Goal: Navigation & Orientation: Find specific page/section

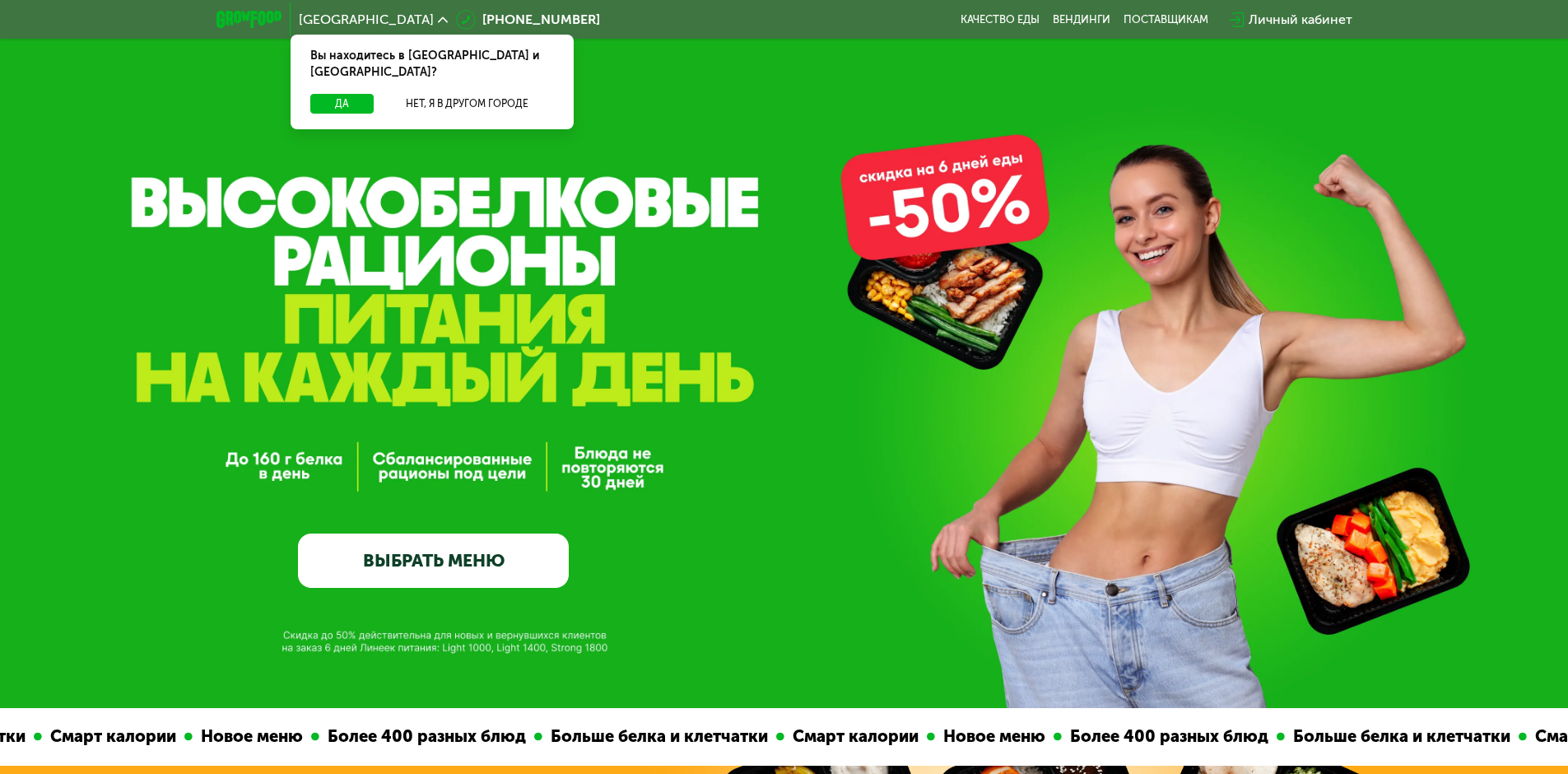
click at [1300, 19] on div "Личный кабинет" at bounding box center [1300, 19] width 104 height 19
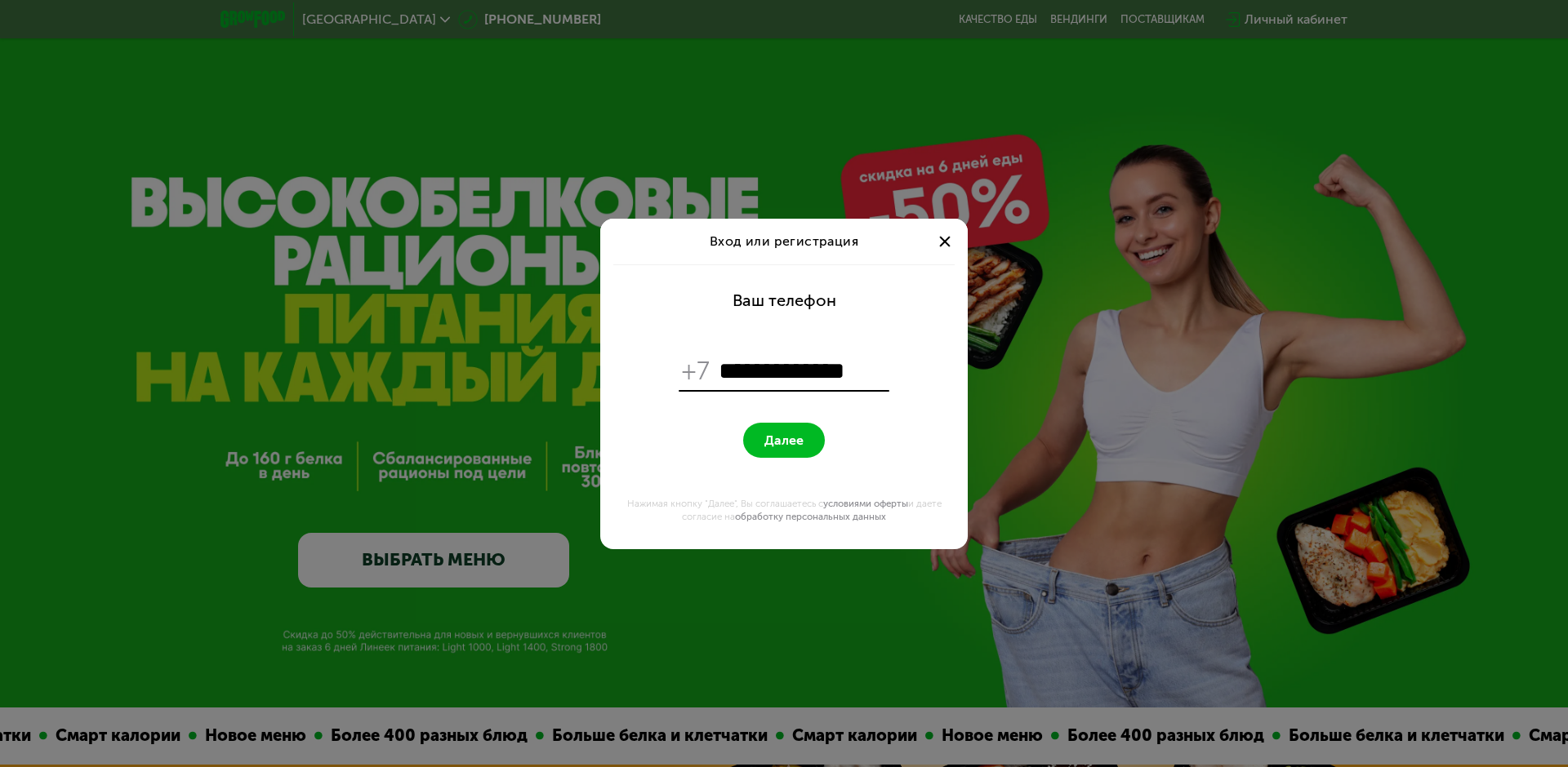
type input "**********"
click at [768, 447] on span "Далее" at bounding box center [784, 439] width 39 height 16
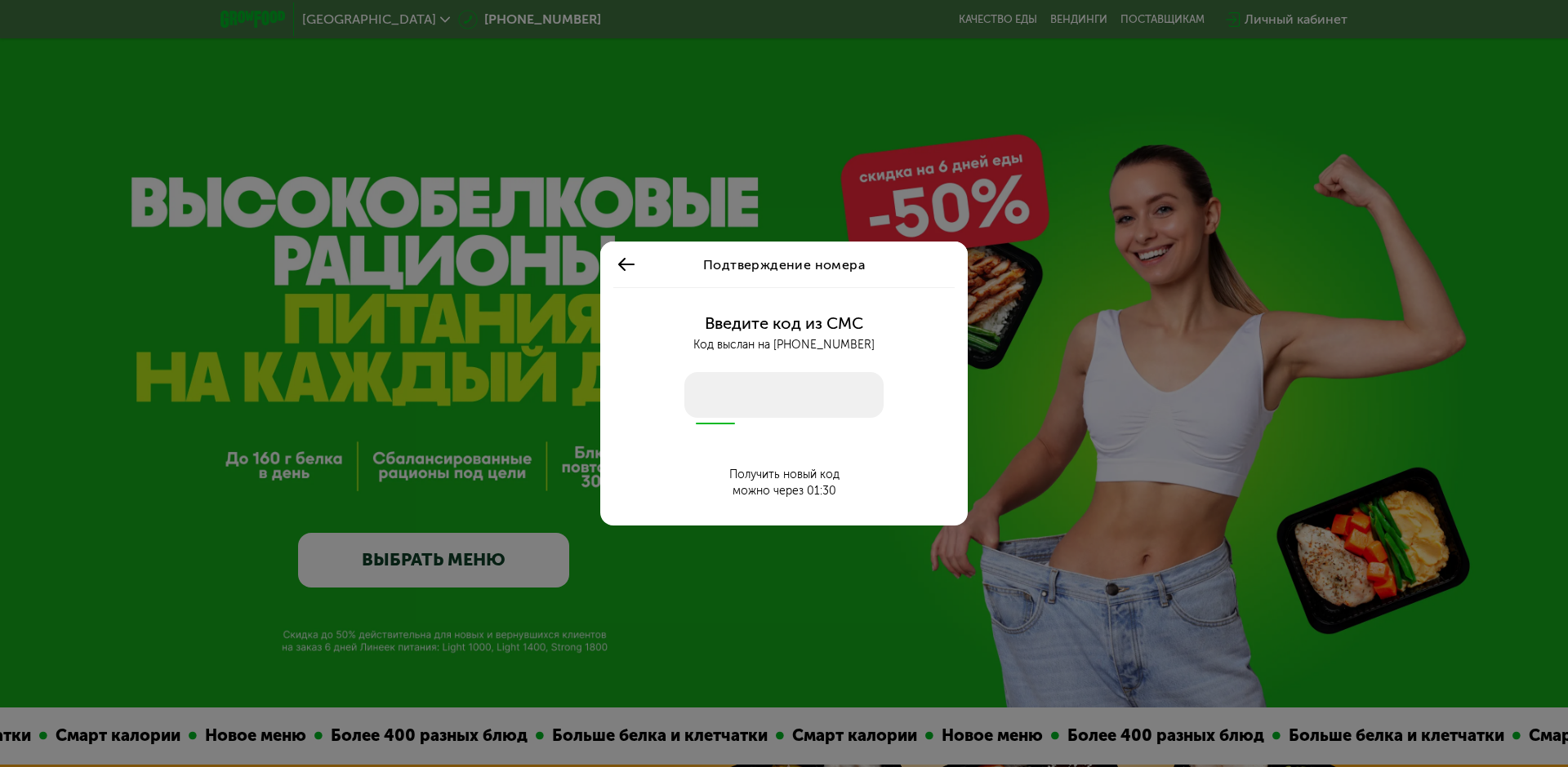
click at [794, 386] on input "number" at bounding box center [783, 395] width 199 height 46
type input "****"
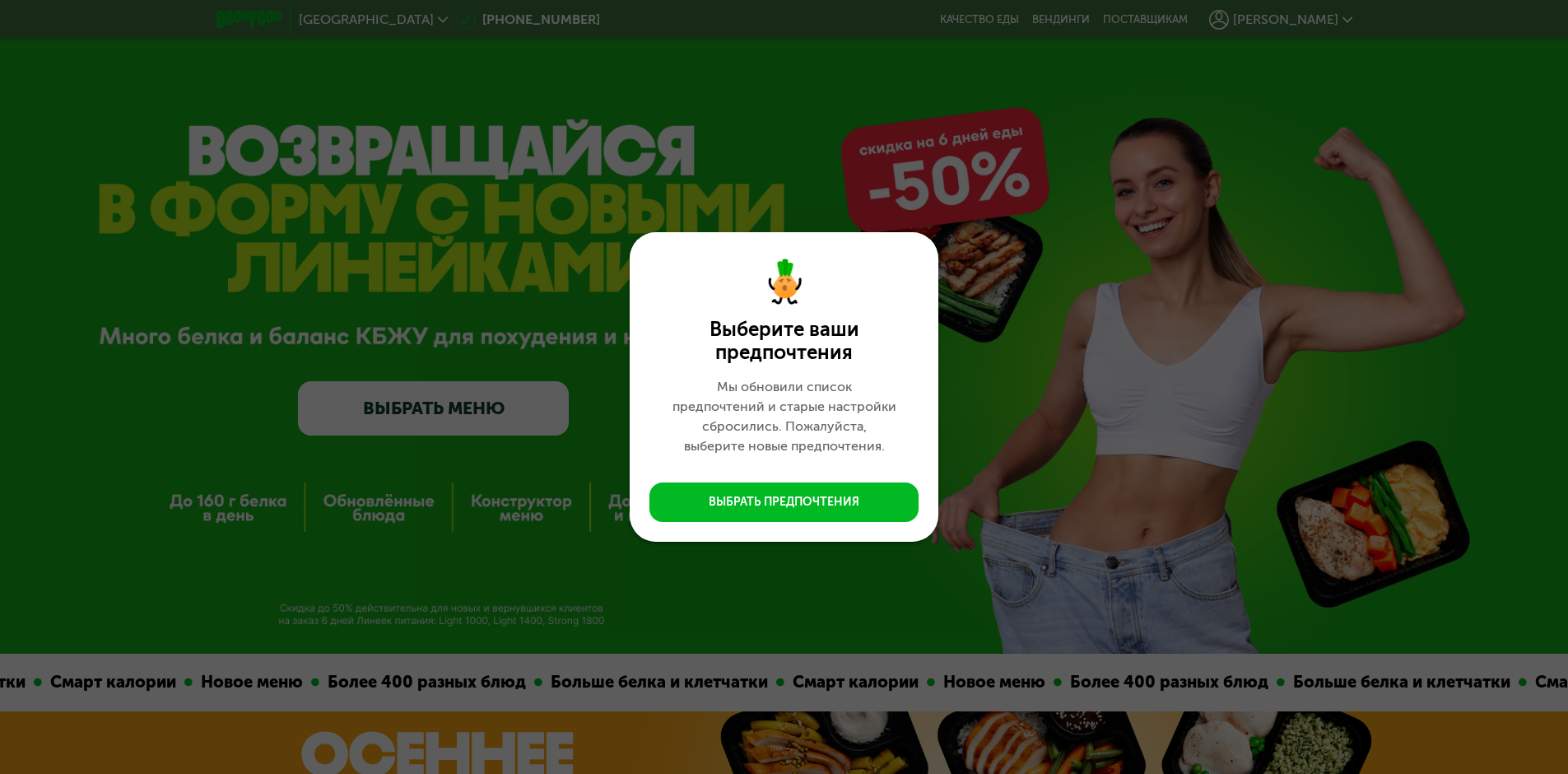
drag, startPoint x: 1139, startPoint y: 432, endPoint x: 1124, endPoint y: 432, distance: 15.0
click at [1140, 432] on div "Выберите ваши предпочтения Мы обновили список предпочтений и старые настройки с…" at bounding box center [784, 387] width 1568 height 774
click at [860, 528] on div "Выберите ваши предпочтения Мы обновили список предпочтений и старые настройки с…" at bounding box center [784, 387] width 309 height 309
click at [864, 514] on button "Выбрать предпочтения" at bounding box center [784, 502] width 269 height 40
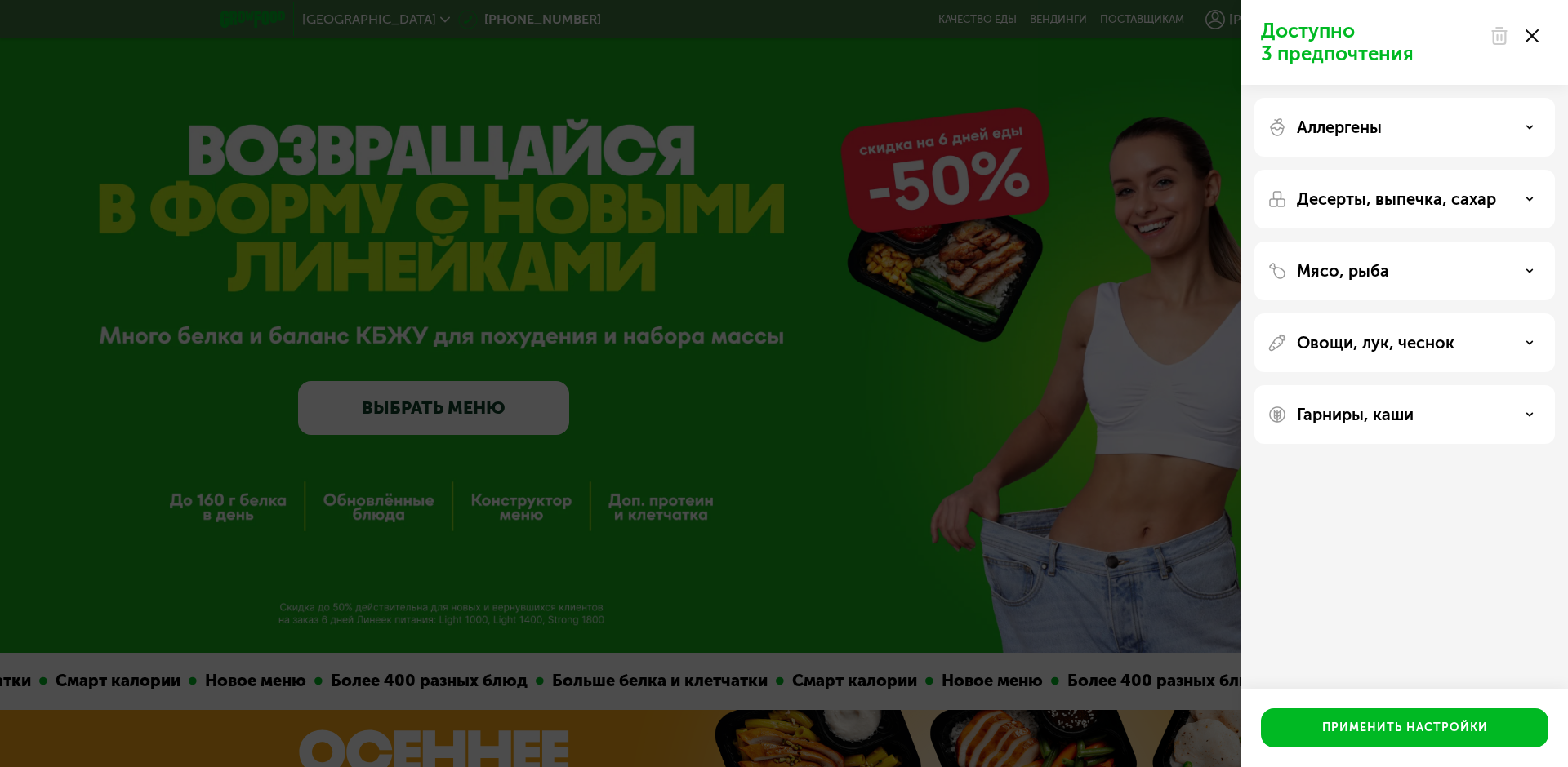
click at [1539, 35] on div at bounding box center [1514, 36] width 69 height 33
click at [1531, 33] on icon at bounding box center [1532, 36] width 13 height 13
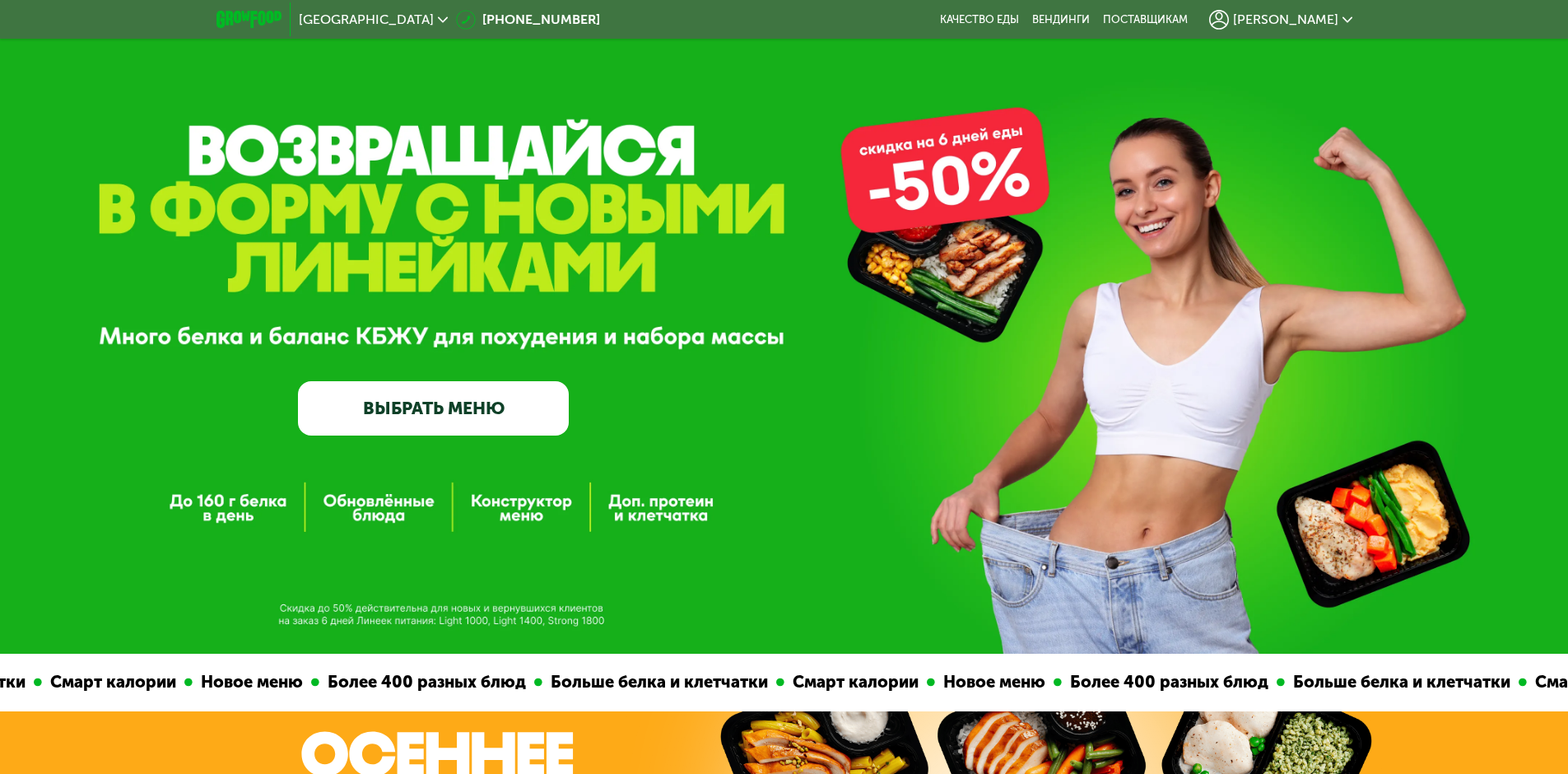
click at [1313, 22] on span "[PERSON_NAME]" at bounding box center [1286, 19] width 106 height 13
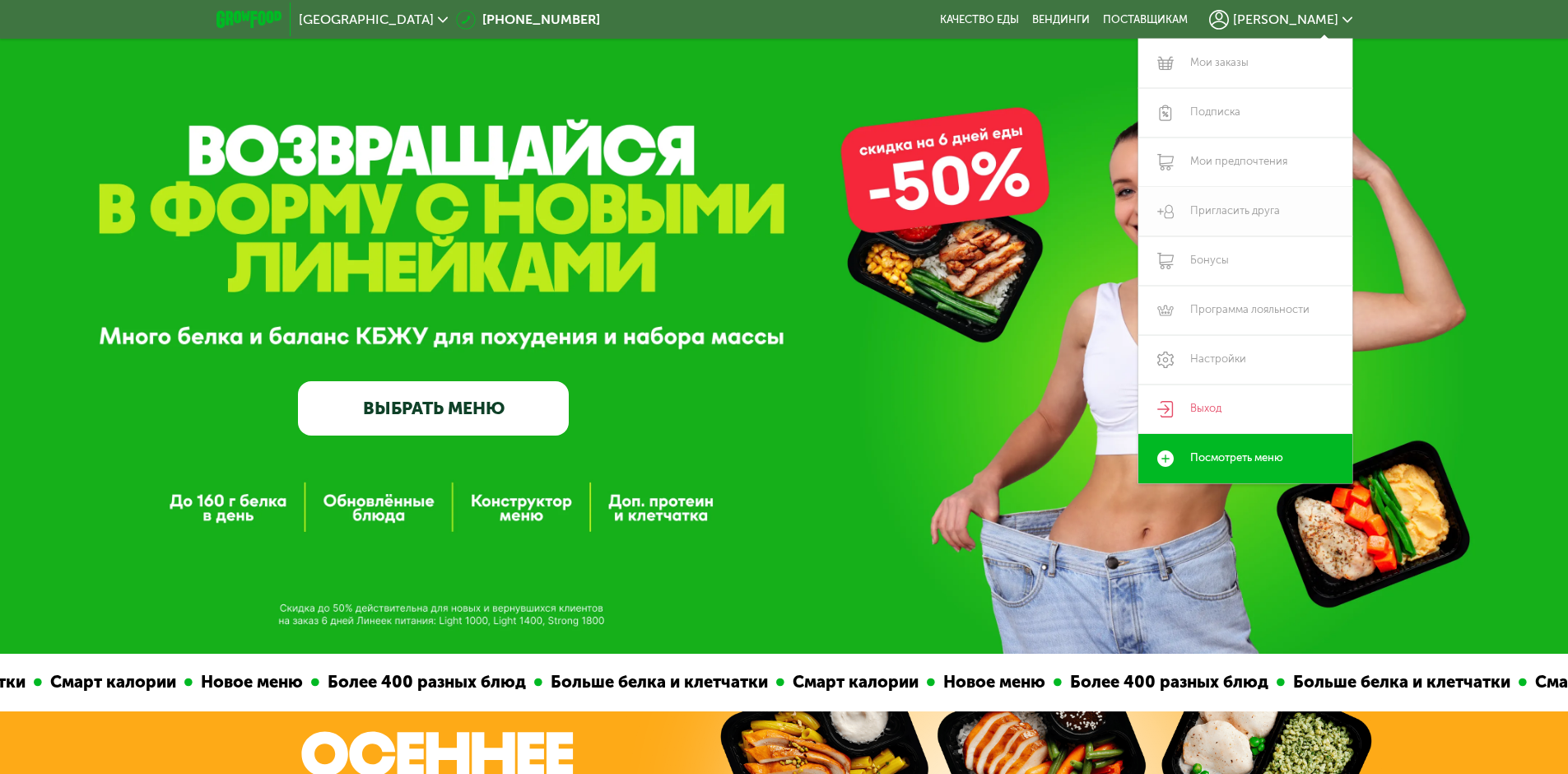
click at [1240, 213] on link "Пригласить друга" at bounding box center [1245, 211] width 214 height 49
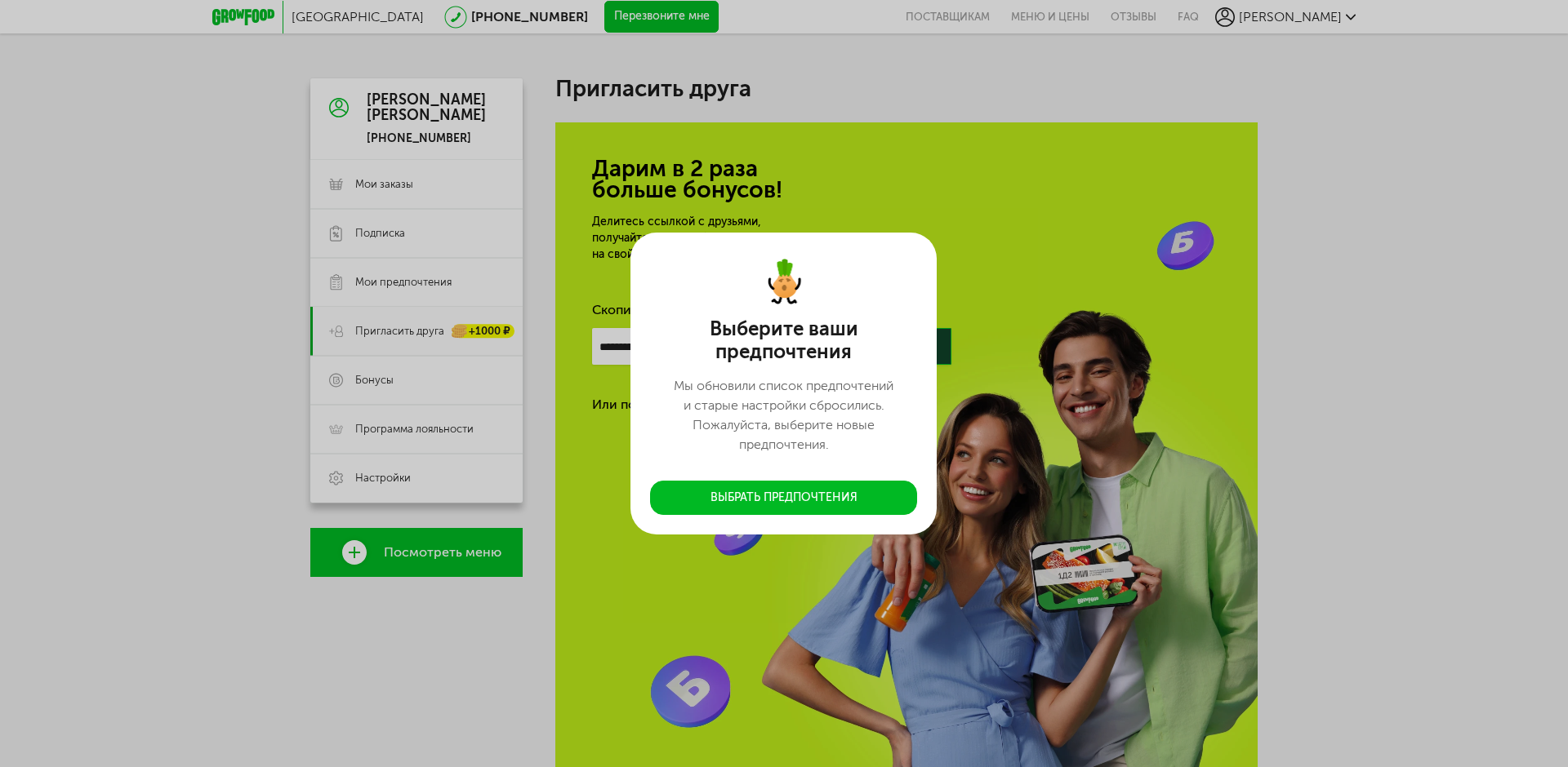
click at [1014, 406] on div "Выберите ваши предпочтения Мы обновили список предпочтений и старые настройки с…" at bounding box center [784, 384] width 1568 height 767
click at [804, 482] on div "Выберите ваши предпочтения Мы обновили список предпочтений и старые настройки с…" at bounding box center [783, 386] width 267 height 256
click at [797, 491] on button "Выбрать предпочтения" at bounding box center [783, 497] width 267 height 34
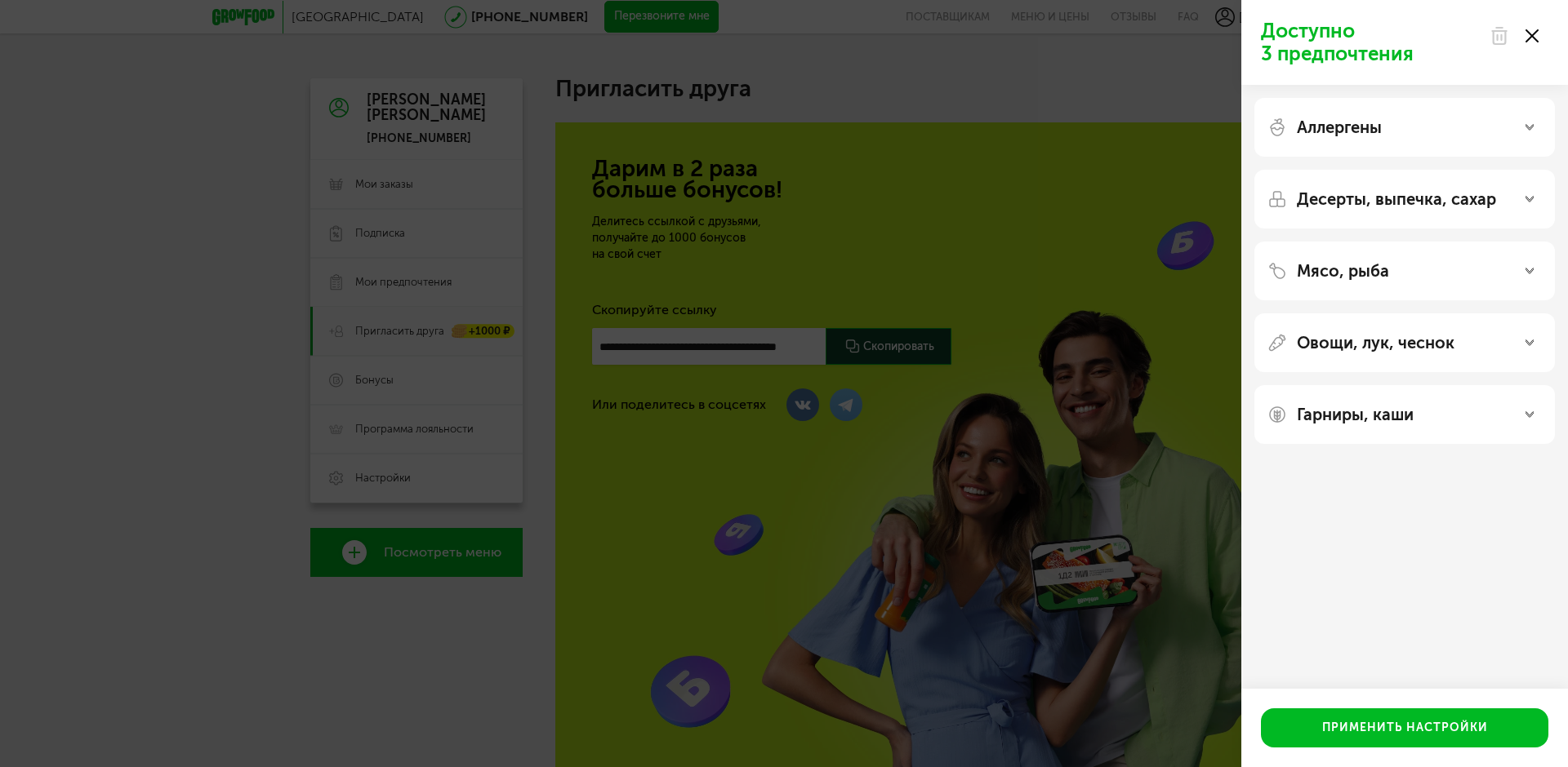
click at [1532, 33] on icon at bounding box center [1532, 36] width 13 height 13
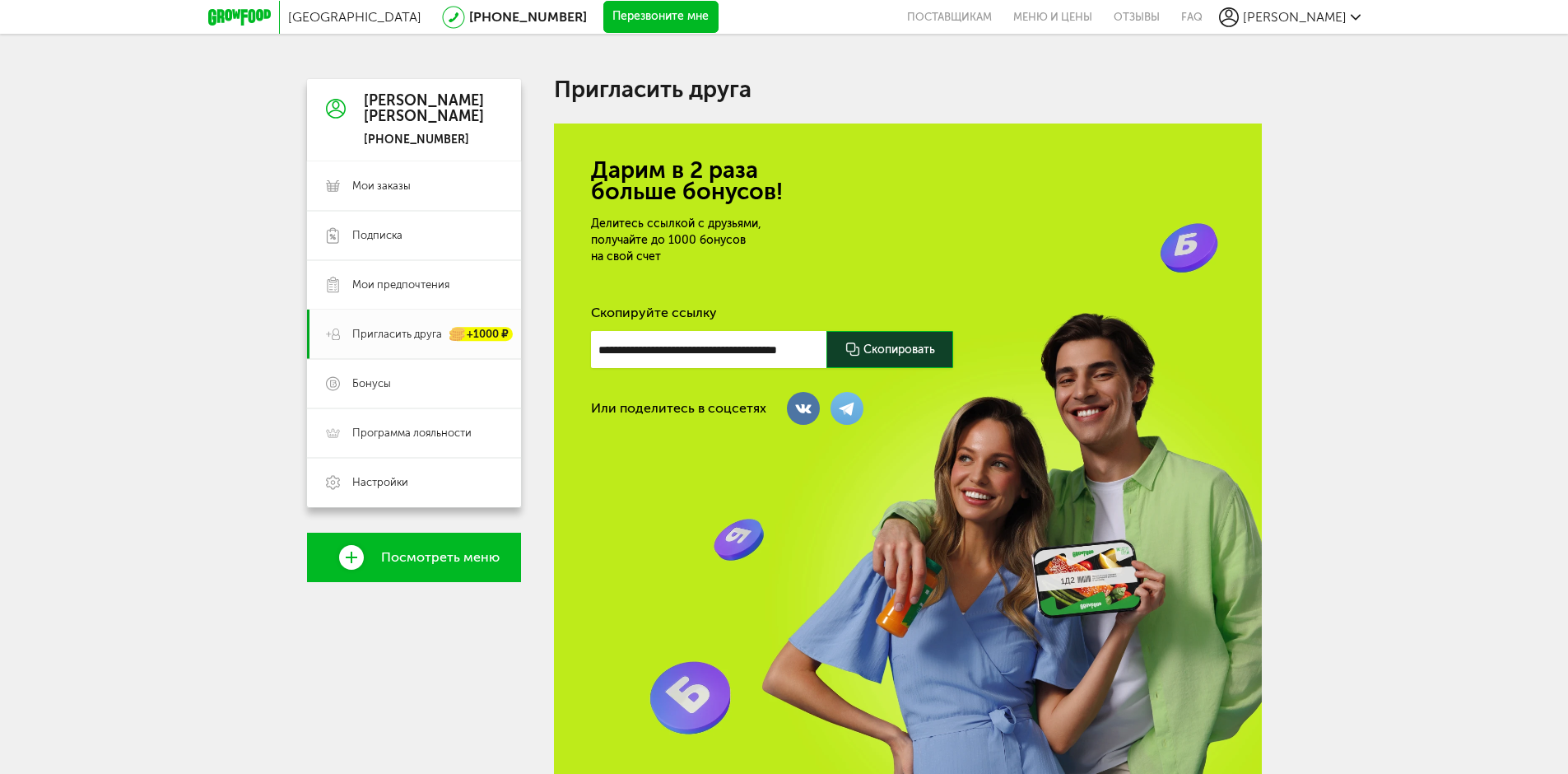
click at [884, 354] on div at bounding box center [890, 350] width 127 height 37
click at [902, 345] on div at bounding box center [890, 350] width 127 height 37
click at [1343, 483] on div "Москва 8 (800) 555-21-78 Перезвоните мне поставщикам Меню и цены Отзывы FAQ Але…" at bounding box center [784, 468] width 1568 height 937
click at [394, 374] on link "Бонусы" at bounding box center [414, 383] width 214 height 49
